Goal: Use online tool/utility: Use online tool/utility

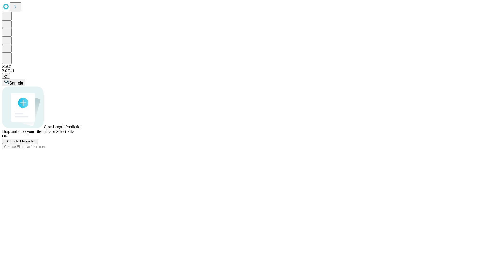
click at [34, 143] on span "Add Info Manually" at bounding box center [20, 142] width 28 height 4
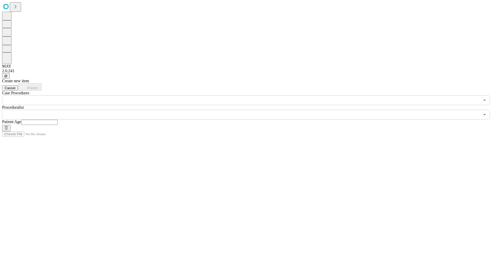
click at [79, 95] on input "text" at bounding box center [241, 100] width 478 height 10
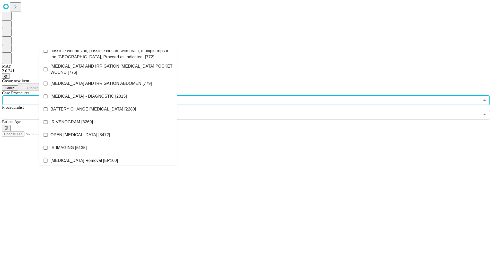
scroll to position [77, 0]
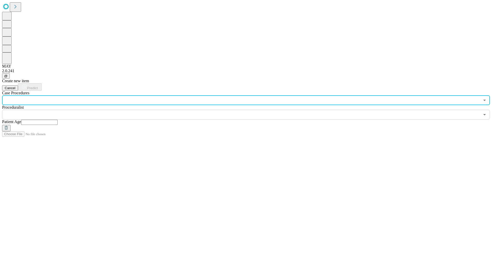
click at [69, 95] on input "text" at bounding box center [241, 100] width 478 height 10
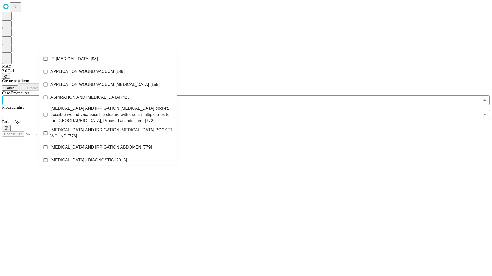
click at [71, 95] on input "text" at bounding box center [241, 100] width 478 height 10
type input "***"
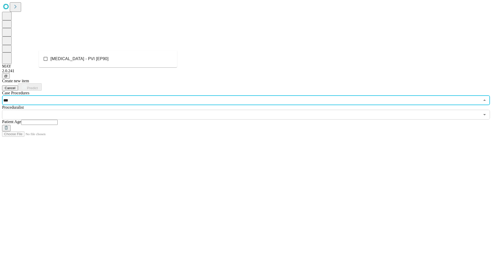
click at [68, 58] on span "[MEDICAL_DATA] - PVI [EP90]" at bounding box center [79, 59] width 58 height 6
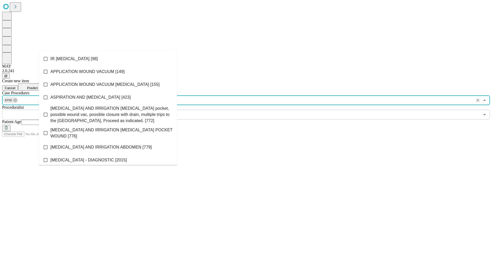
scroll to position [213, 0]
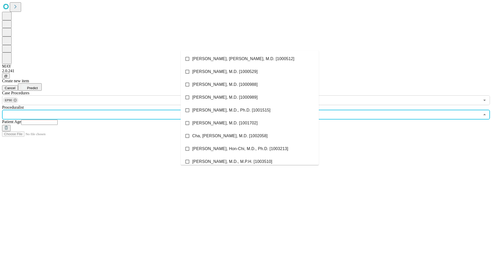
click at [214, 110] on input "text" at bounding box center [241, 115] width 478 height 10
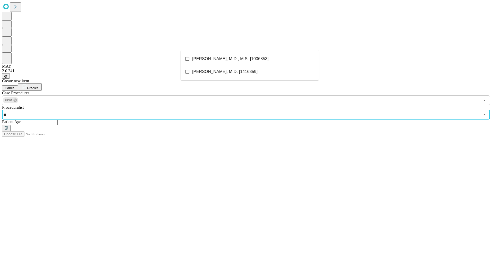
type input "***"
click at [208, 58] on span "[PERSON_NAME], M.D., M.S. [1006853]" at bounding box center [230, 59] width 76 height 6
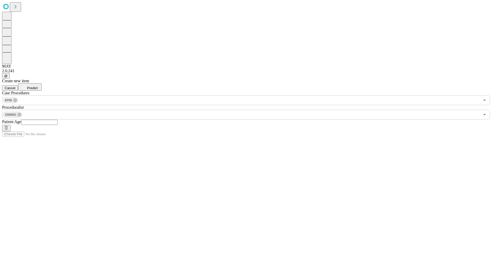
click at [58, 120] on input "text" at bounding box center [39, 122] width 37 height 5
type input "**"
drag, startPoint x: 304, startPoint y: 117, endPoint x: 427, endPoint y: 72, distance: 130.4
click at [312, 118] on div "Create new item Cancel Predict Case Procedures EP90 ​ Proceduralist 1006853 ​ P…" at bounding box center [246, 105] width 488 height 53
click at [38, 86] on span "Predict" at bounding box center [32, 88] width 11 height 4
